Goal: Task Accomplishment & Management: Complete application form

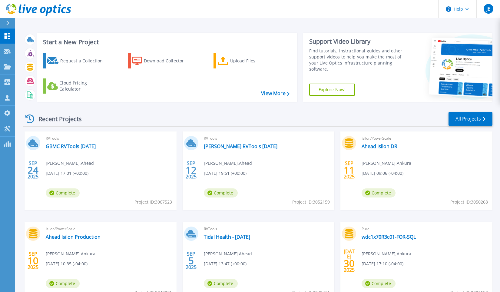
click at [71, 13] on header "Help JE Channel Partner Jeremy Edwards jeremy.edwards@ahead.com Ahead My Profil…" at bounding box center [250, 9] width 500 height 18
click at [80, 62] on div "Request a Collection" at bounding box center [84, 61] width 48 height 12
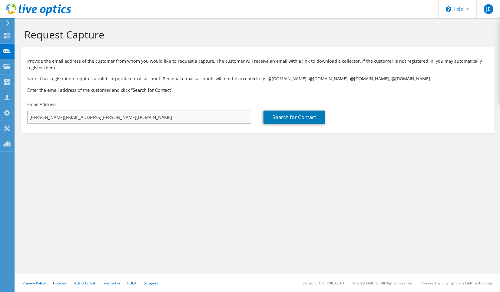
click at [129, 112] on input "[PERSON_NAME][EMAIL_ADDRESS][PERSON_NAME][DOMAIN_NAME]" at bounding box center [139, 117] width 224 height 13
drag, startPoint x: 127, startPoint y: 116, endPoint x: -41, endPoint y: 86, distance: 171.1
click at [27, 111] on input "[PERSON_NAME][EMAIL_ADDRESS][PERSON_NAME][DOMAIN_NAME]" at bounding box center [139, 117] width 224 height 13
type input "[PERSON_NAME][EMAIL_ADDRESS][PERSON_NAME][DOMAIN_NAME]"
drag, startPoint x: 347, startPoint y: 198, endPoint x: 333, endPoint y: 165, distance: 35.4
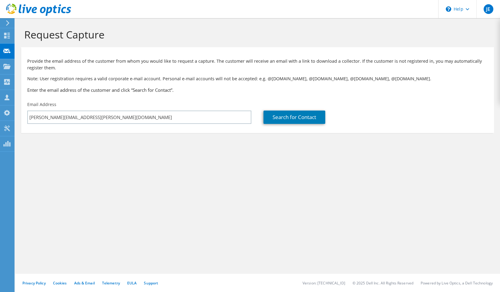
click at [347, 196] on div "Request Capture Provide the email address of the customer from whom you would l…" at bounding box center [257, 155] width 485 height 274
click at [305, 118] on link "Search for Contact" at bounding box center [295, 117] width 62 height 13
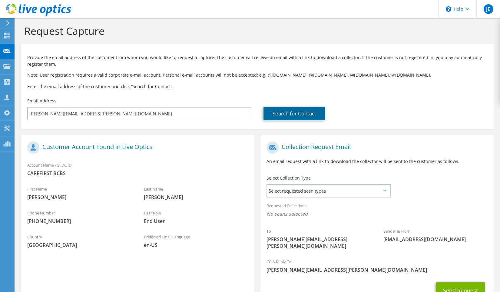
scroll to position [31, 0]
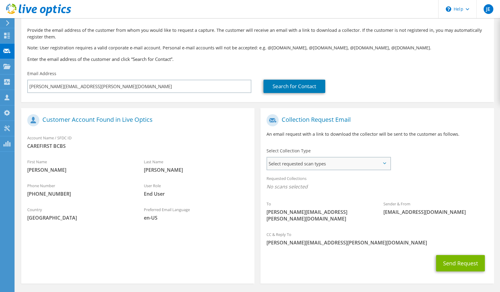
click at [304, 164] on span "Select requested scan types" at bounding box center [328, 164] width 123 height 12
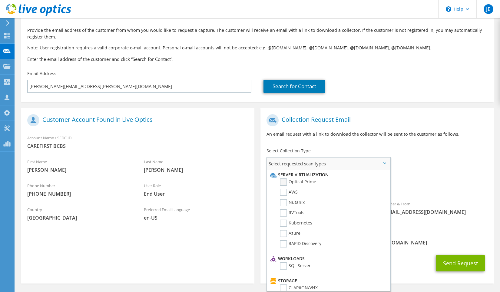
click at [284, 181] on label "Optical Prime" at bounding box center [298, 181] width 36 height 7
click at [0, 0] on input "Optical Prime" at bounding box center [0, 0] width 0 height 0
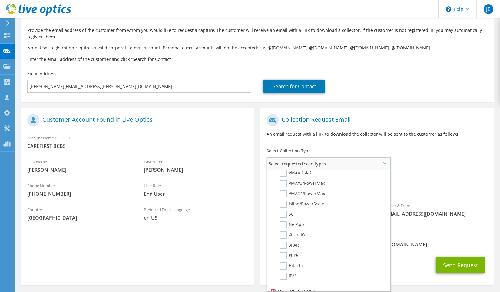
scroll to position [154, 0]
click at [285, 226] on label "XtremIO" at bounding box center [292, 226] width 25 height 7
click at [0, 0] on input "XtremIO" at bounding box center [0, 0] width 0 height 0
click at [432, 174] on div "Requested Collections No scans selected Optical Prime XtremIO" at bounding box center [377, 184] width 233 height 24
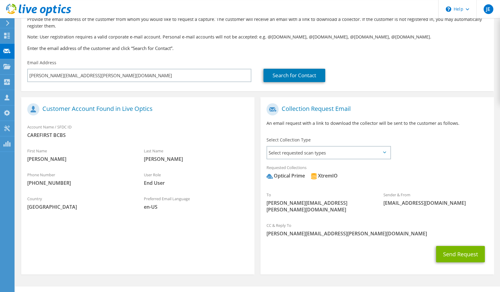
scroll to position [48, 0]
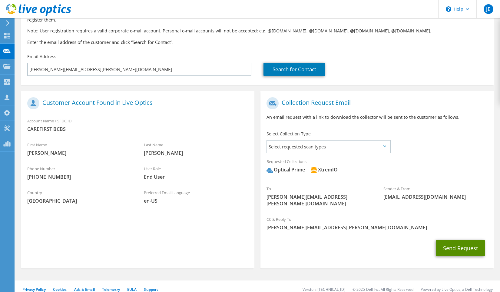
click at [465, 245] on button "Send Request" at bounding box center [460, 248] width 49 height 16
